Goal: Information Seeking & Learning: Find specific fact

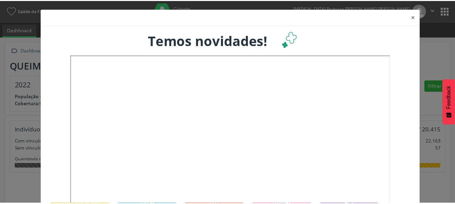
scroll to position [112, 150]
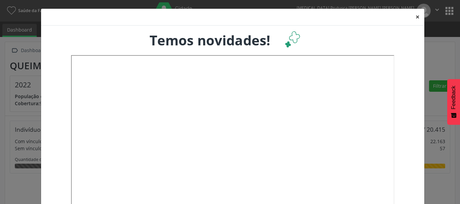
click at [415, 17] on button "×" at bounding box center [417, 17] width 13 height 17
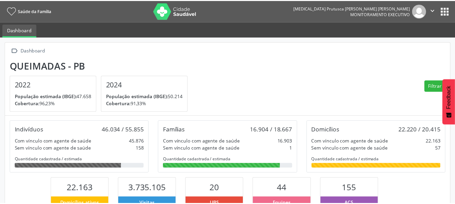
scroll to position [0, 0]
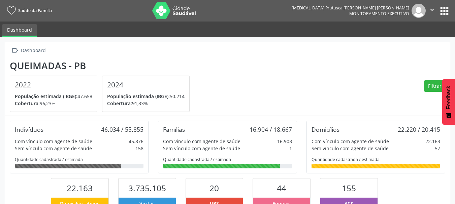
click at [435, 8] on icon "" at bounding box center [431, 9] width 7 height 7
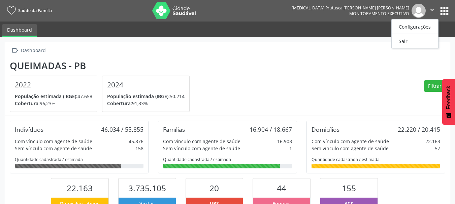
click at [445, 10] on button "apps" at bounding box center [445, 11] width 12 height 12
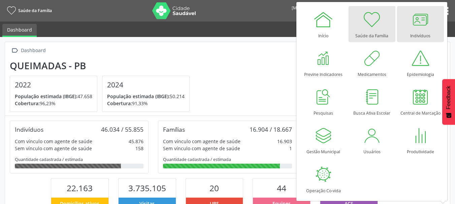
click at [434, 26] on link "Indivíduos" at bounding box center [420, 24] width 47 height 36
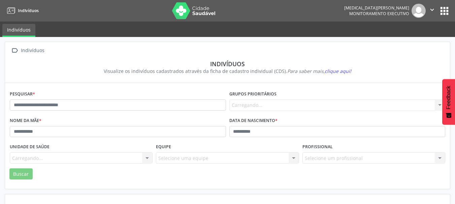
click at [71, 91] on div "Pesquisar *" at bounding box center [118, 102] width 220 height 27
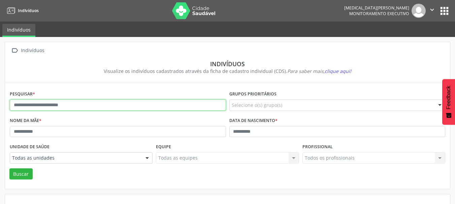
click at [73, 106] on input "text" at bounding box center [118, 105] width 216 height 11
paste input "**********"
click at [9, 169] on button "Buscar" at bounding box center [20, 174] width 23 height 11
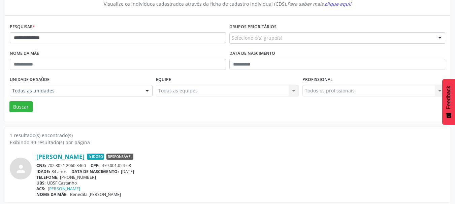
scroll to position [70, 0]
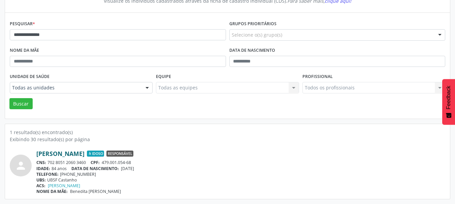
click at [85, 155] on link "[PERSON_NAME]" at bounding box center [60, 153] width 48 height 7
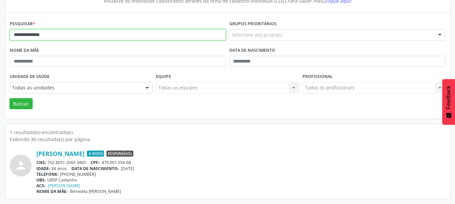
click at [66, 34] on input "**********" at bounding box center [118, 34] width 216 height 11
click at [9, 98] on button "Buscar" at bounding box center [20, 103] width 23 height 11
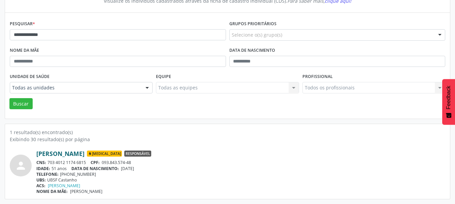
click at [80, 155] on link "[PERSON_NAME]" at bounding box center [60, 153] width 48 height 7
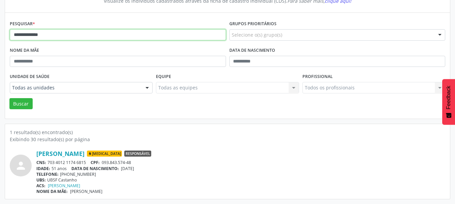
click at [53, 33] on input "**********" at bounding box center [118, 34] width 216 height 11
type input "**********"
click at [9, 98] on button "Buscar" at bounding box center [20, 103] width 23 height 11
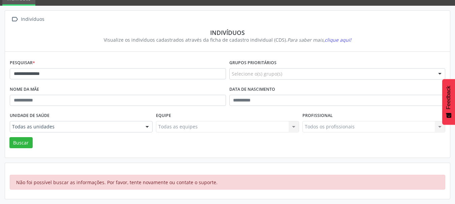
scroll to position [31, 0]
click at [19, 142] on button "Buscar" at bounding box center [20, 142] width 23 height 11
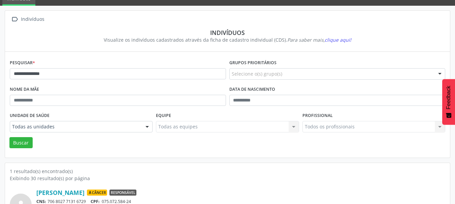
scroll to position [70, 0]
